Goal: Transaction & Acquisition: Purchase product/service

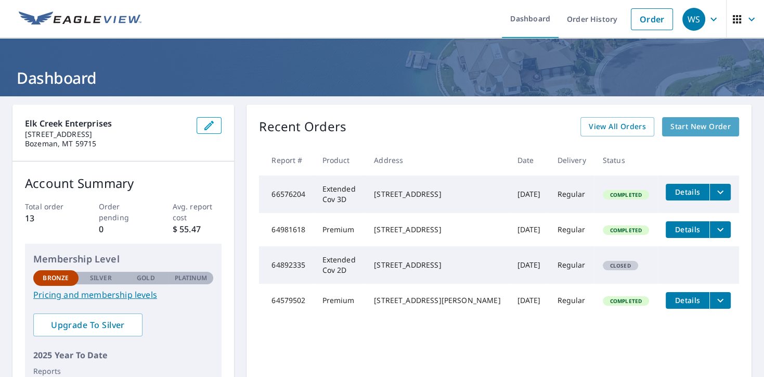
click at [699, 124] on span "Start New Order" at bounding box center [701, 126] width 60 height 13
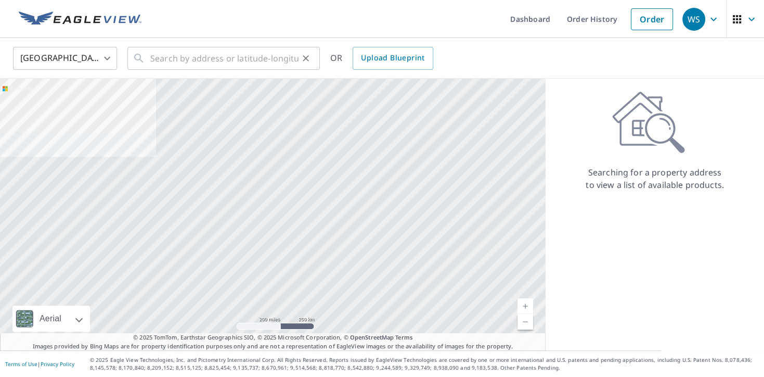
click at [139, 57] on icon at bounding box center [139, 58] width 12 height 12
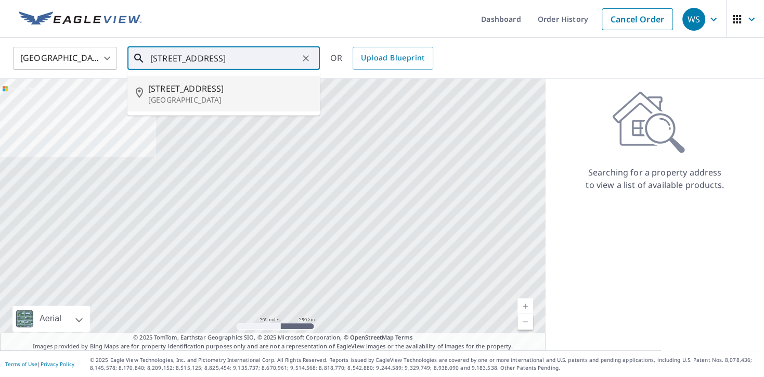
click at [187, 87] on span "[STREET_ADDRESS]" at bounding box center [229, 88] width 163 height 12
type input "[STREET_ADDRESS][PERSON_NAME]"
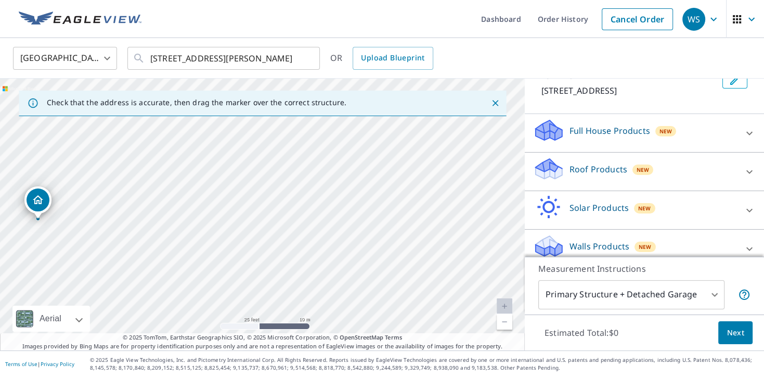
scroll to position [83, 0]
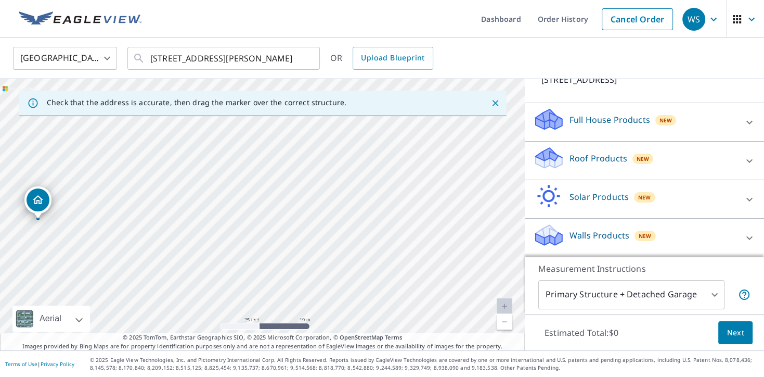
click at [716, 295] on body "WS WS Dashboard Order History Cancel Order WS [GEOGRAPHIC_DATA] [GEOGRAPHIC_DAT…" at bounding box center [382, 188] width 764 height 377
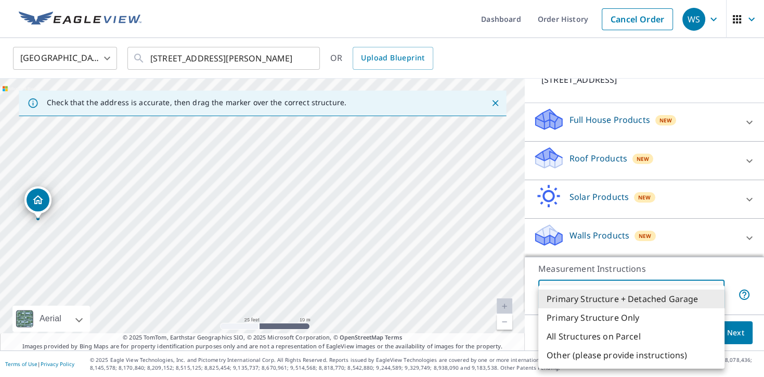
click at [626, 316] on li "Primary Structure Only" at bounding box center [632, 317] width 186 height 19
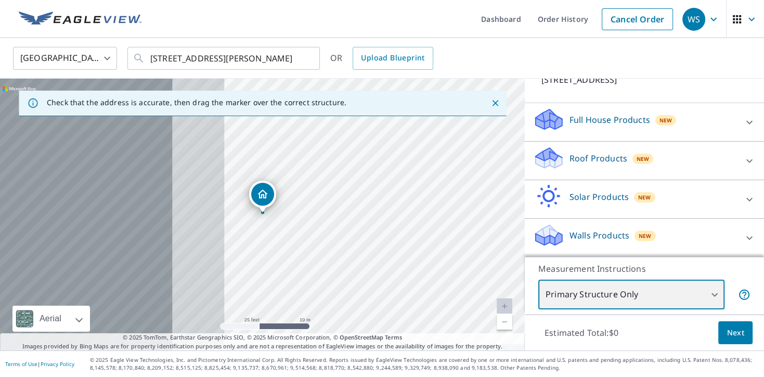
type input "2"
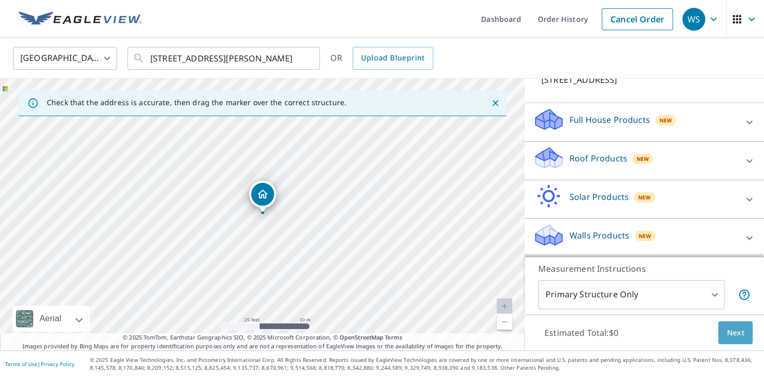
click at [739, 334] on span "Next" at bounding box center [736, 332] width 18 height 13
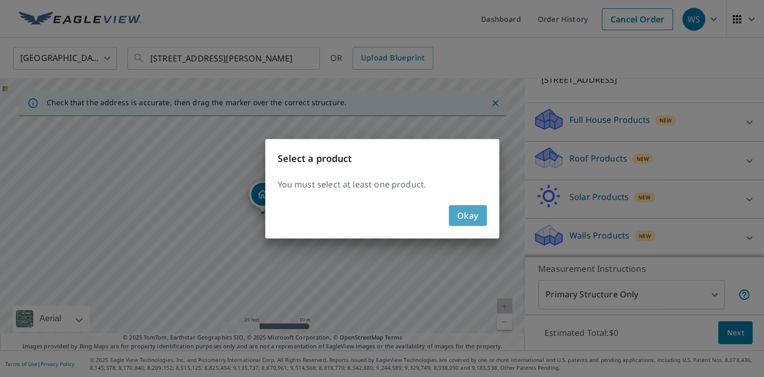
click at [470, 216] on span "Okay" at bounding box center [467, 215] width 21 height 15
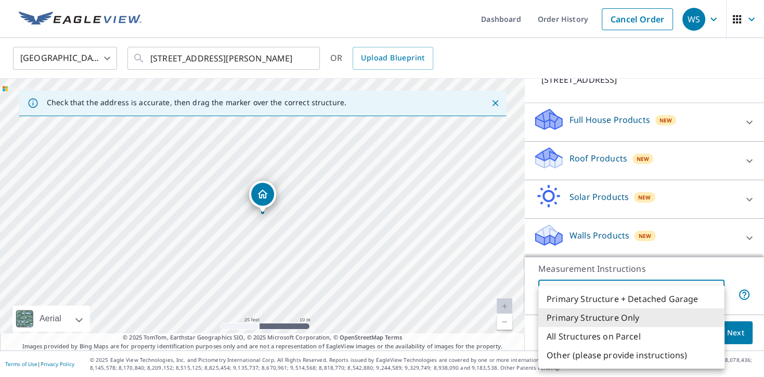
click at [712, 292] on body "WS WS Dashboard Order History Cancel Order WS [GEOGRAPHIC_DATA] [GEOGRAPHIC_DAT…" at bounding box center [382, 188] width 764 height 377
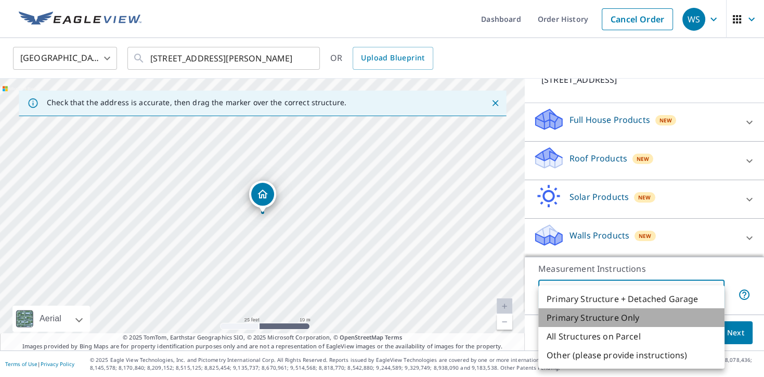
click at [661, 315] on li "Primary Structure Only" at bounding box center [632, 317] width 186 height 19
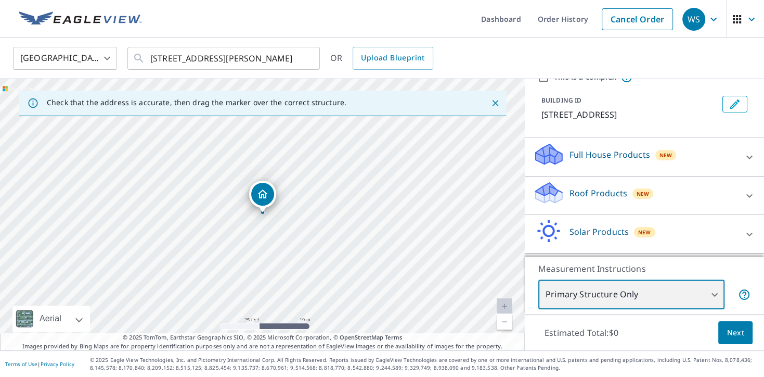
scroll to position [67, 0]
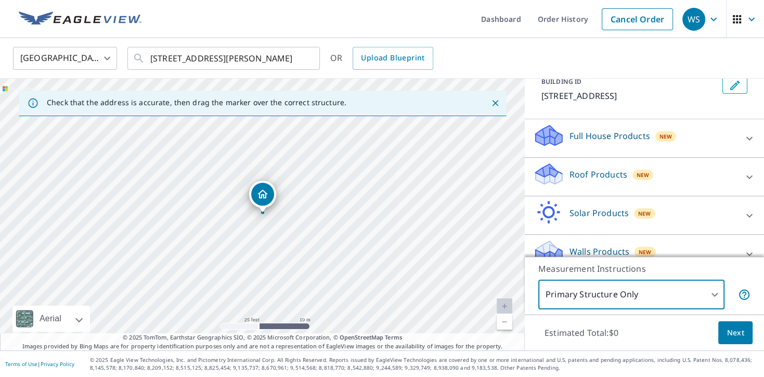
click at [752, 175] on icon at bounding box center [750, 177] width 6 height 4
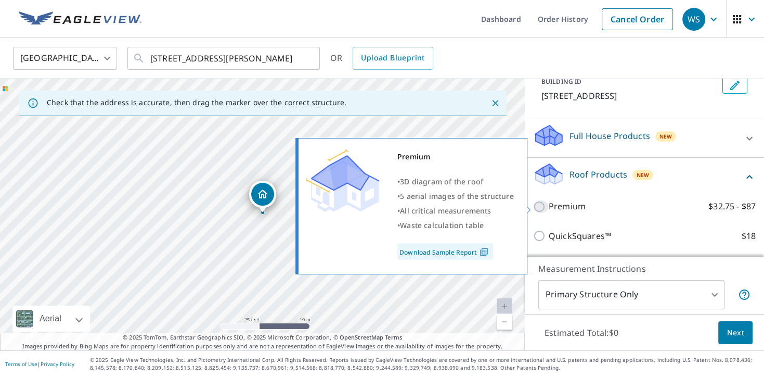
click at [540, 206] on input "Premium $32.75 - $87" at bounding box center [541, 206] width 16 height 12
checkbox input "true"
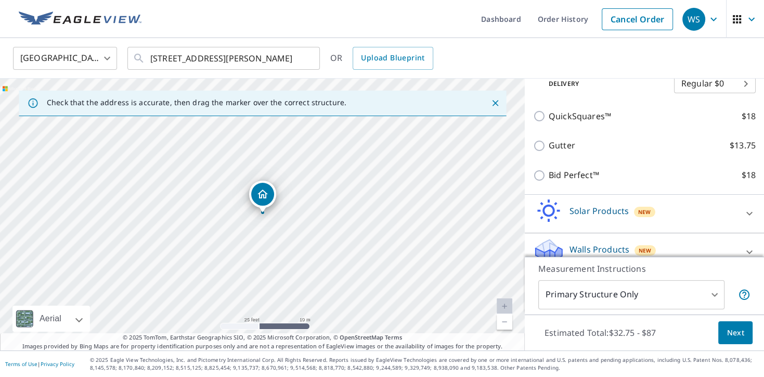
scroll to position [236, 0]
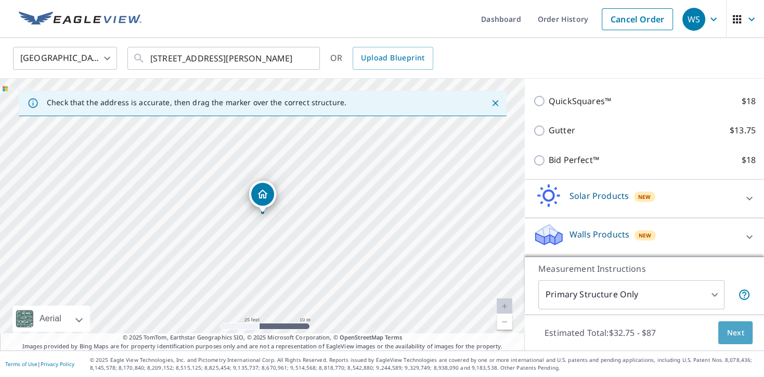
click at [732, 330] on span "Next" at bounding box center [736, 332] width 18 height 13
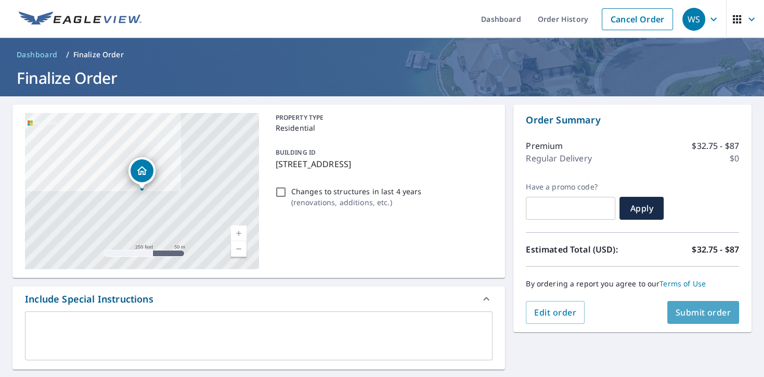
click at [707, 313] on span "Submit order" at bounding box center [704, 312] width 56 height 11
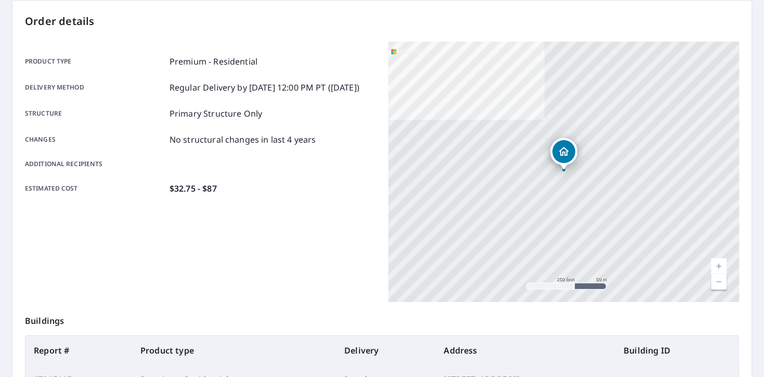
scroll to position [33, 0]
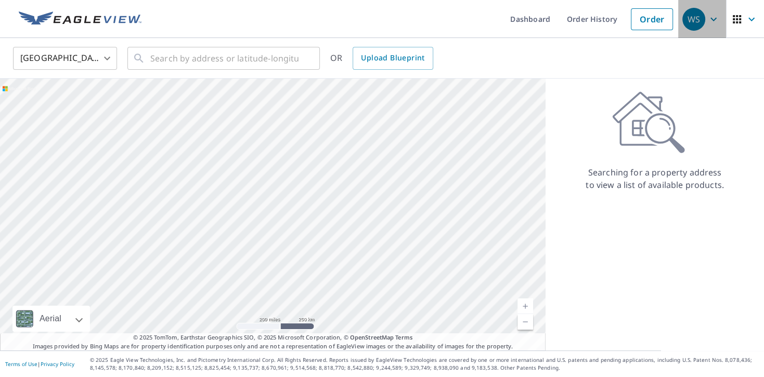
click at [712, 19] on icon "button" at bounding box center [714, 19] width 6 height 4
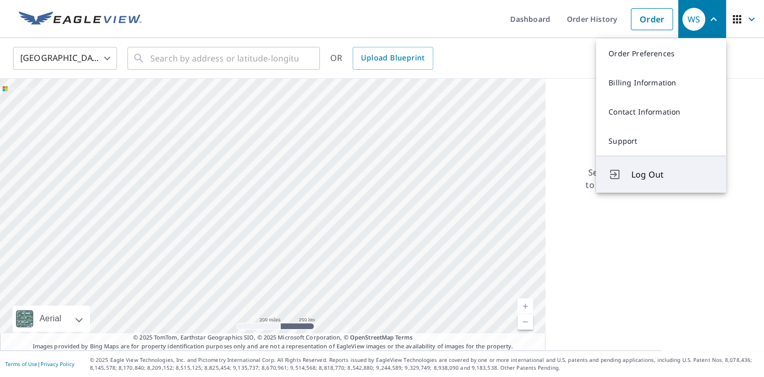
click at [643, 172] on span "Log Out" at bounding box center [673, 174] width 82 height 12
